Goal: Task Accomplishment & Management: Manage account settings

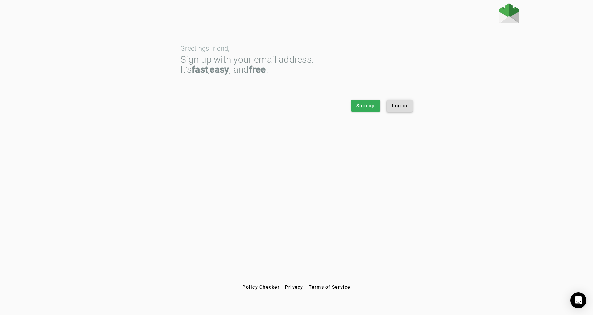
click at [405, 108] on span "Log in" at bounding box center [400, 105] width 16 height 7
click at [396, 112] on span at bounding box center [400, 106] width 26 height 16
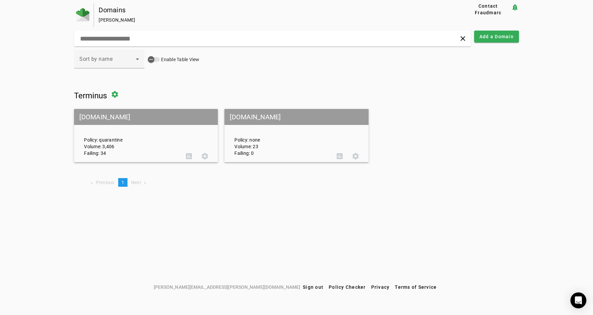
click at [164, 129] on div "Policy: quarantine Volume: 3,406 Failing: 34" at bounding box center [130, 136] width 102 height 42
click at [174, 116] on mat-grid-tile-header "[DOMAIN_NAME]" at bounding box center [146, 117] width 144 height 16
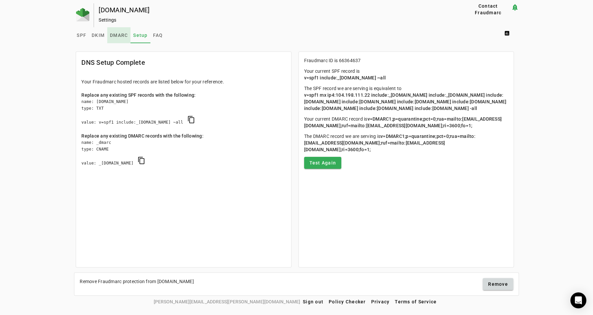
click at [119, 33] on span "DMARC" at bounding box center [119, 35] width 18 height 5
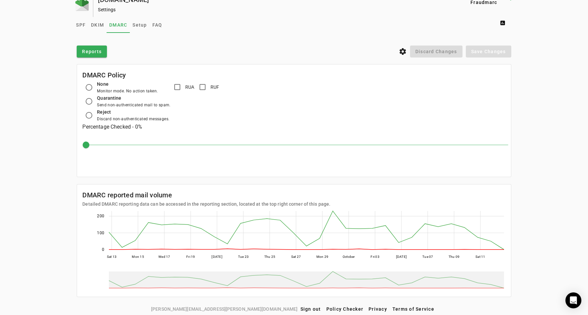
scroll to position [12, 0]
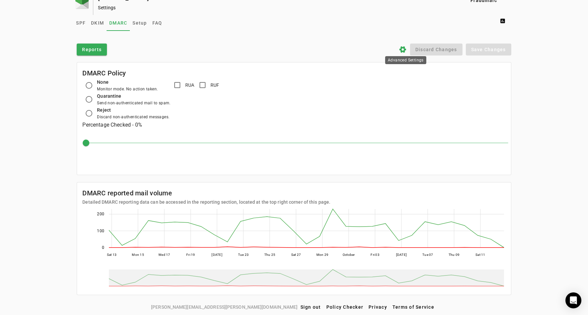
click at [407, 48] on icon "settings" at bounding box center [403, 49] width 8 height 8
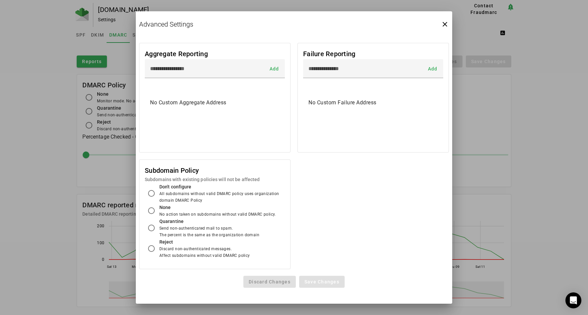
scroll to position [0, 0]
click at [447, 21] on icon "close" at bounding box center [445, 24] width 8 height 8
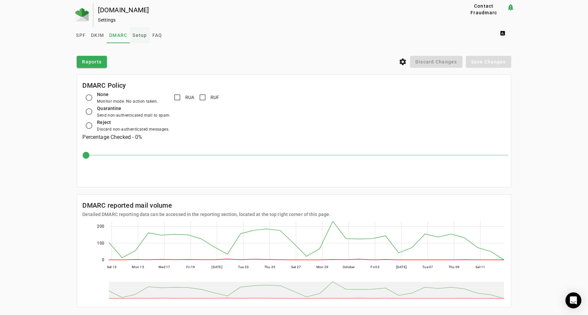
click at [139, 36] on span "Setup" at bounding box center [139, 35] width 14 height 5
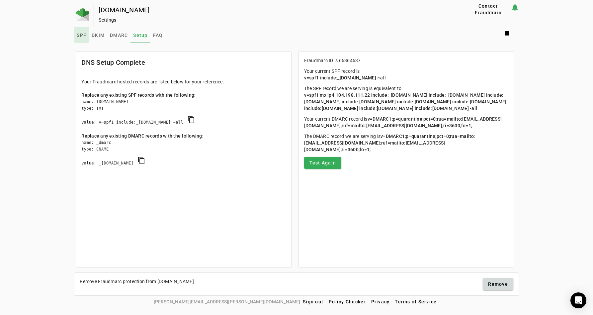
click at [84, 36] on span "SPF" at bounding box center [82, 35] width 10 height 5
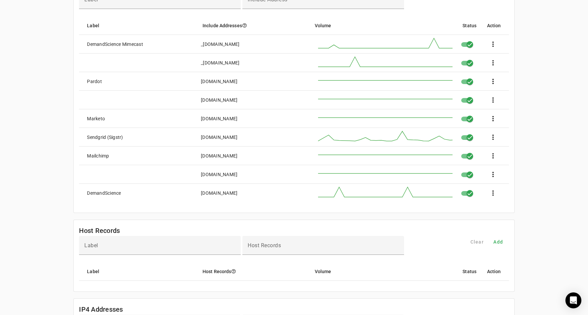
scroll to position [74, 0]
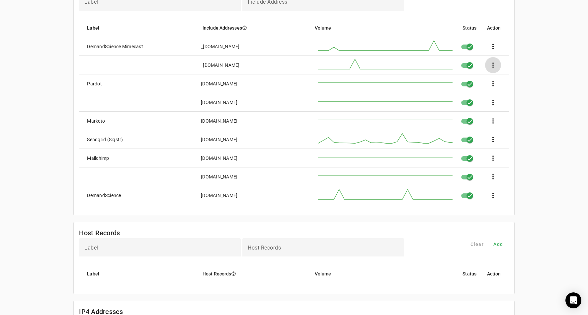
click at [494, 63] on span at bounding box center [493, 65] width 16 height 16
click at [520, 81] on span "Edit" at bounding box center [515, 83] width 20 height 8
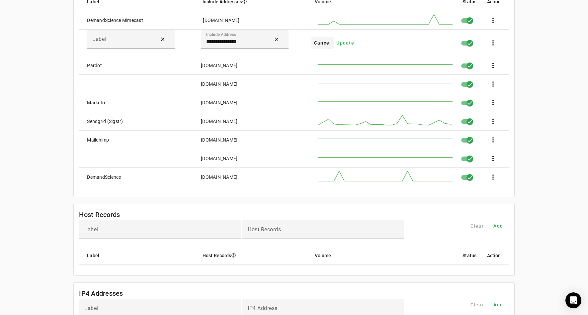
click at [329, 42] on span "Cancel" at bounding box center [322, 43] width 17 height 7
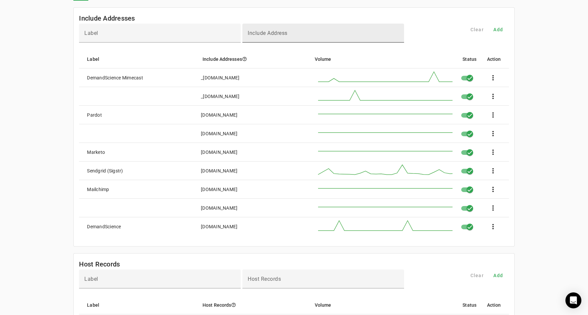
scroll to position [0, 0]
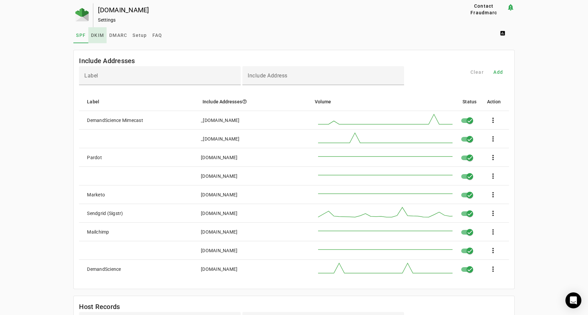
click at [97, 35] on span "DKIM" at bounding box center [97, 35] width 13 height 5
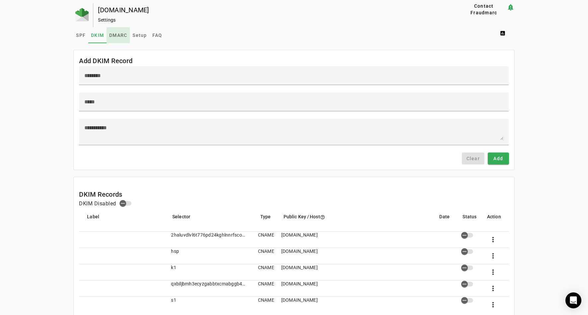
click at [115, 35] on span "DMARC" at bounding box center [118, 35] width 18 height 5
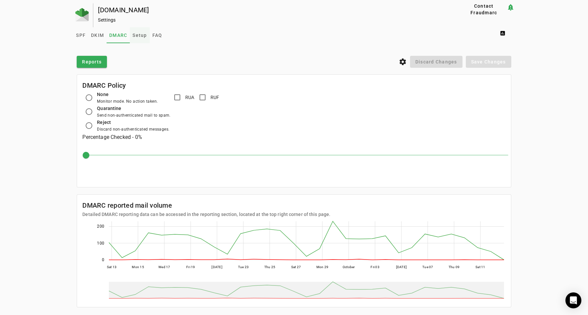
click at [139, 36] on span "Setup" at bounding box center [139, 35] width 14 height 5
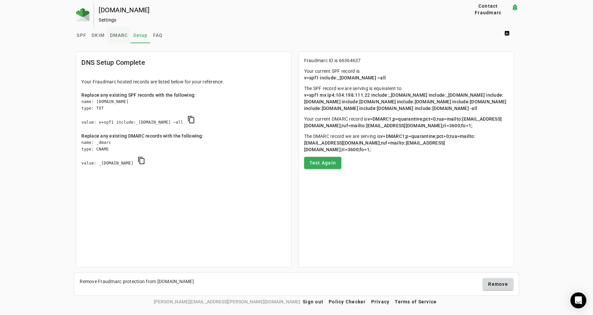
click at [123, 33] on span "DMARC" at bounding box center [119, 35] width 18 height 5
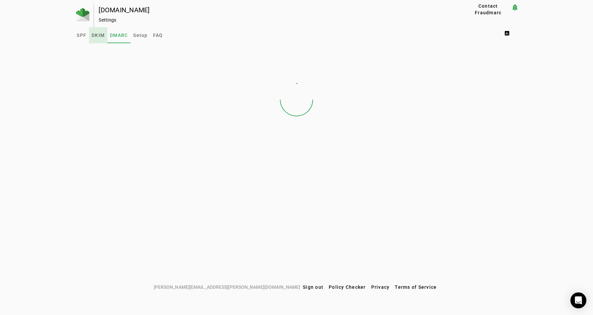
click at [100, 34] on span "DKIM" at bounding box center [98, 35] width 13 height 5
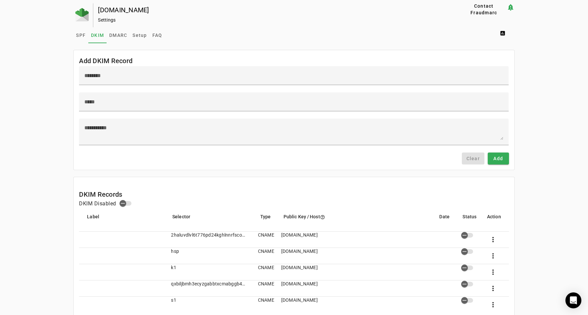
click at [103, 20] on div "Settings" at bounding box center [269, 20] width 342 height 7
click at [113, 10] on div "[DOMAIN_NAME]" at bounding box center [269, 10] width 342 height 7
click at [82, 12] on img at bounding box center [81, 14] width 13 height 13
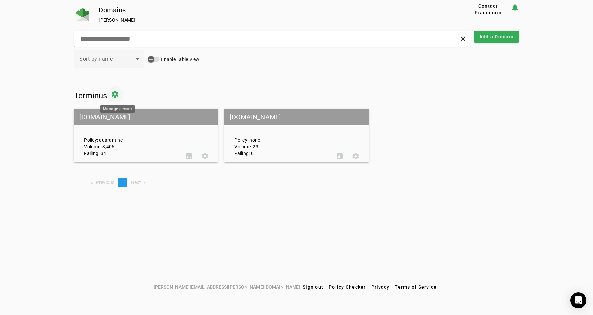
click at [121, 93] on span at bounding box center [115, 94] width 16 height 16
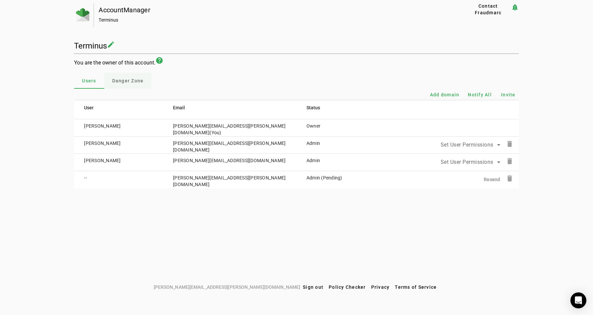
click at [138, 83] on span "Danger Zone" at bounding box center [128, 80] width 32 height 5
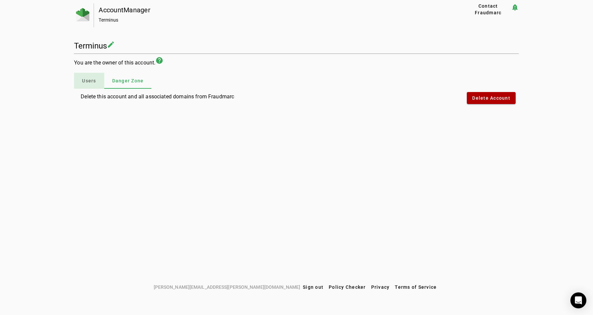
click at [89, 81] on span "Users" at bounding box center [89, 80] width 14 height 5
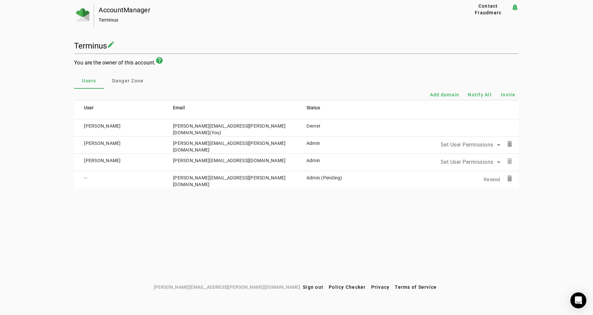
click at [509, 160] on mat-icon "delete" at bounding box center [510, 161] width 8 height 8
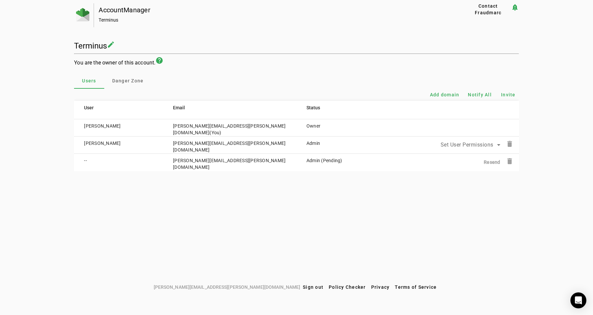
click at [497, 144] on icon at bounding box center [499, 145] width 8 height 8
click at [362, 68] on div at bounding box center [296, 157] width 593 height 315
click at [508, 95] on span "Invite" at bounding box center [508, 94] width 15 height 7
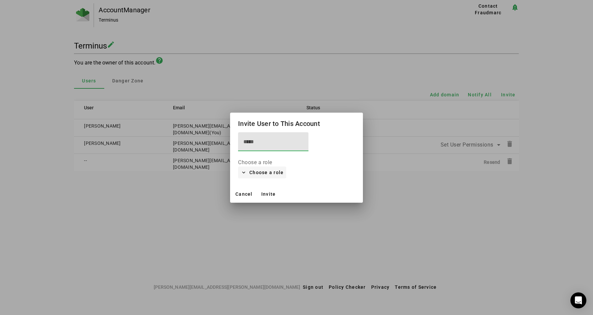
click at [273, 171] on span "Choose a role" at bounding box center [266, 172] width 34 height 8
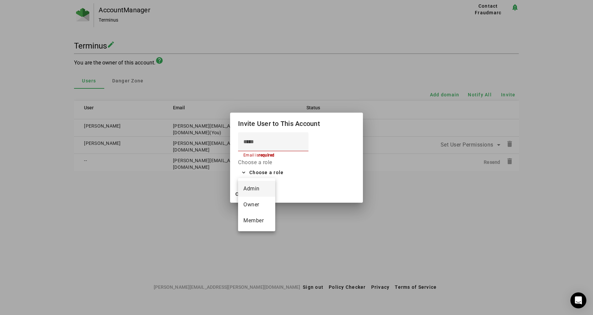
click at [261, 191] on span "Admin" at bounding box center [256, 189] width 27 height 8
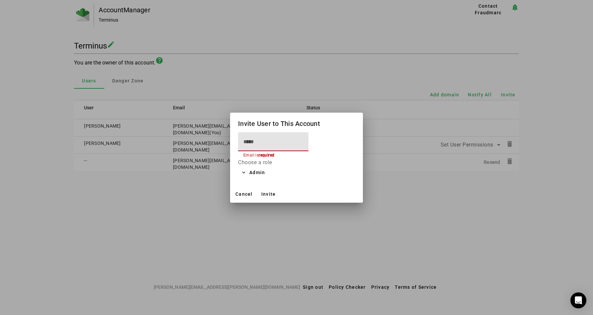
click at [272, 144] on input at bounding box center [273, 142] width 60 height 8
paste input "**********"
type input "**********"
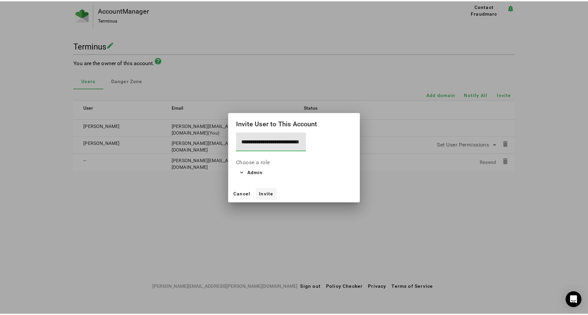
scroll to position [0, 0]
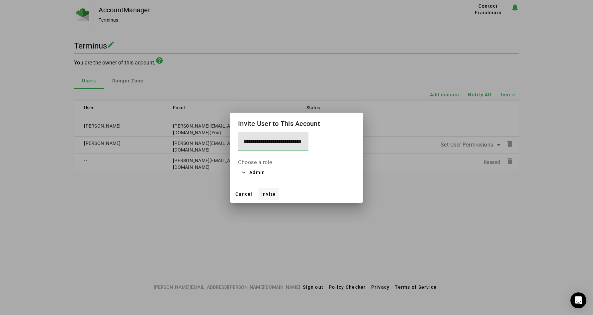
click at [270, 191] on span "Invite" at bounding box center [268, 193] width 15 height 5
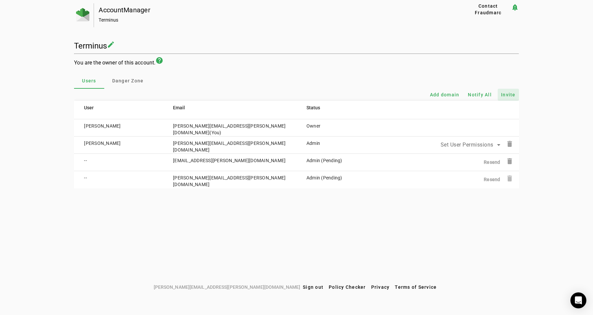
click at [509, 178] on mat-icon "delete" at bounding box center [510, 178] width 8 height 8
click at [79, 13] on img at bounding box center [82, 14] width 13 height 13
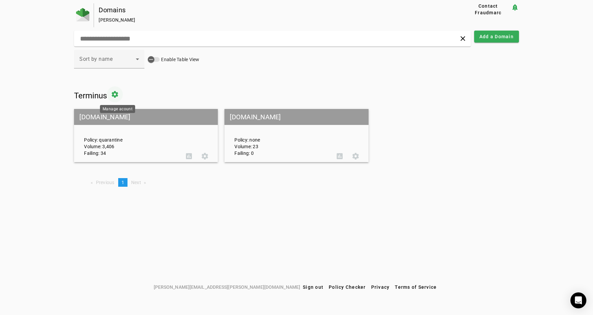
click at [119, 94] on span at bounding box center [115, 94] width 16 height 16
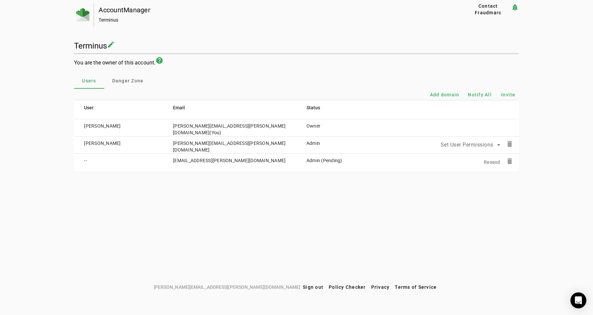
click at [86, 160] on td "--" at bounding box center [118, 162] width 89 height 17
click at [76, 14] on div at bounding box center [84, 15] width 20 height 24
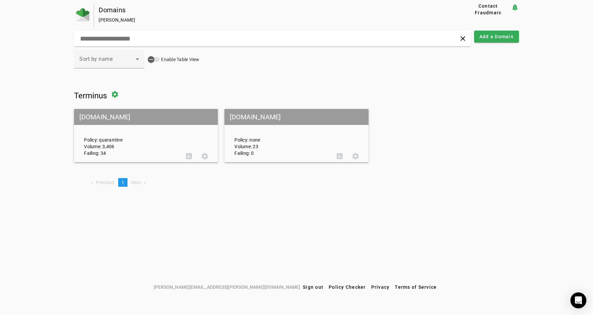
click at [272, 115] on mat-grid-tile-header "[DOMAIN_NAME]" at bounding box center [296, 117] width 144 height 16
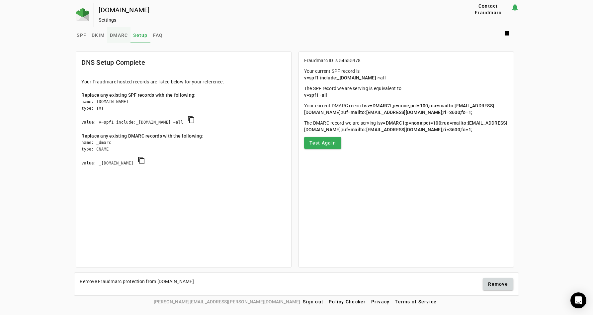
click at [122, 34] on span "DMARC" at bounding box center [119, 35] width 18 height 5
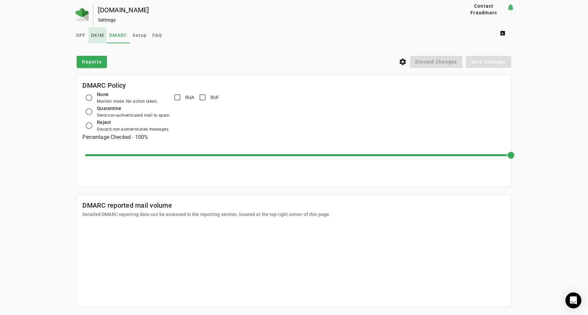
click at [98, 34] on span "DKIM" at bounding box center [97, 35] width 13 height 5
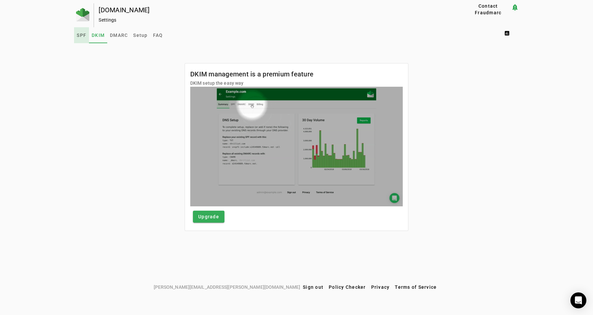
click at [79, 35] on span "SPF" at bounding box center [82, 35] width 10 height 5
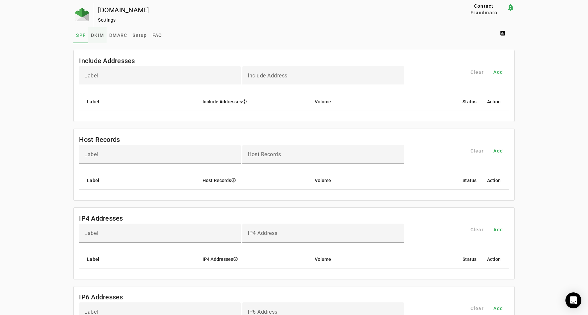
click at [98, 37] on span "DKIM" at bounding box center [97, 35] width 13 height 5
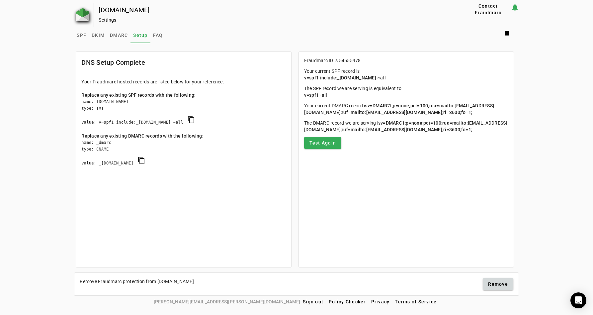
click at [86, 13] on img at bounding box center [82, 14] width 13 height 13
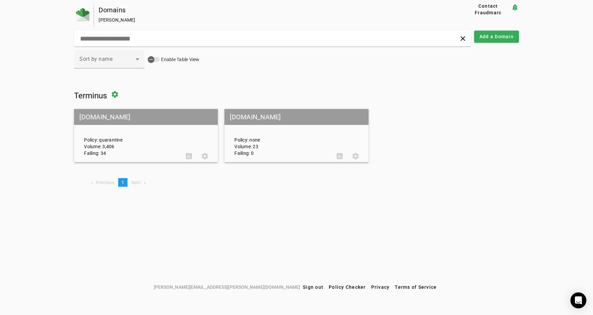
click at [141, 121] on mat-grid-tile-header "[DOMAIN_NAME]" at bounding box center [146, 117] width 144 height 16
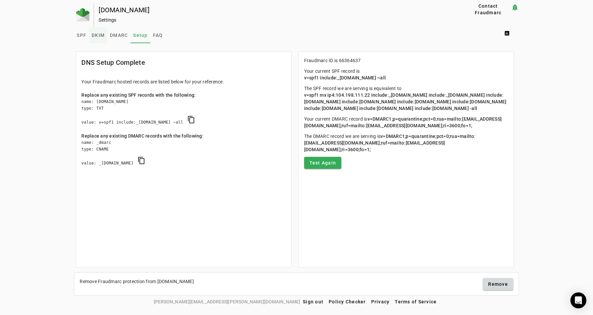
click at [101, 35] on span "DKIM" at bounding box center [98, 35] width 13 height 5
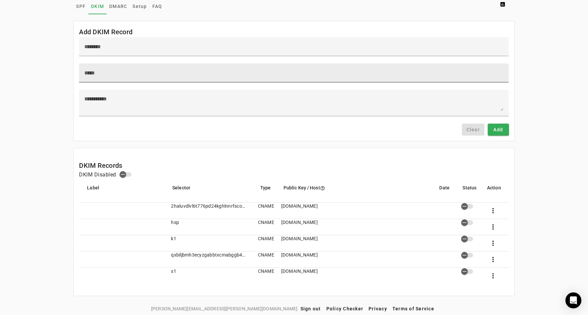
scroll to position [30, 0]
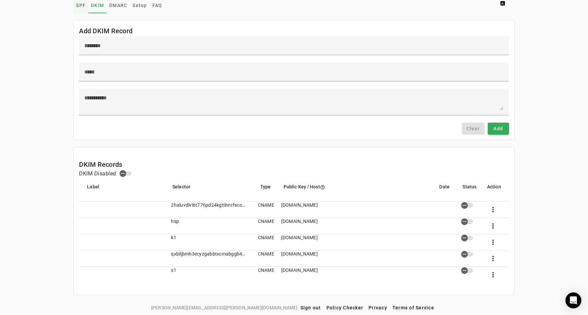
click at [80, 6] on span "SPF" at bounding box center [81, 5] width 10 height 5
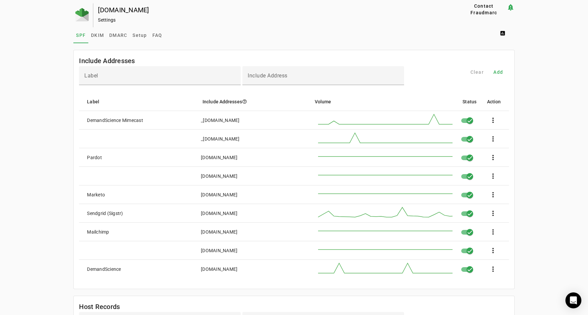
drag, startPoint x: 201, startPoint y: 214, endPoint x: 229, endPoint y: 213, distance: 28.2
click at [229, 213] on mat-cell "[DOMAIN_NAME]" at bounding box center [251, 213] width 111 height 19
click at [138, 36] on span "Setup" at bounding box center [139, 35] width 14 height 5
